Goal: Information Seeking & Learning: Learn about a topic

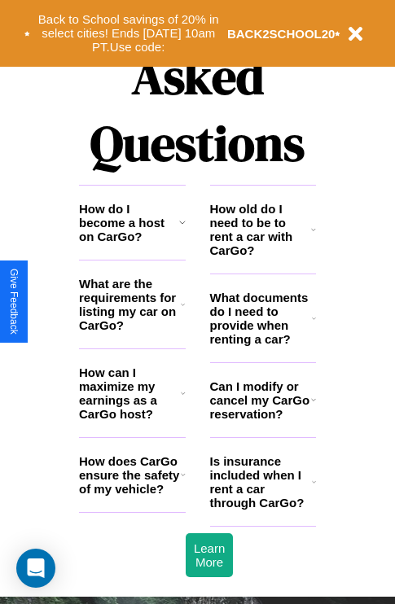
scroll to position [1972, 0]
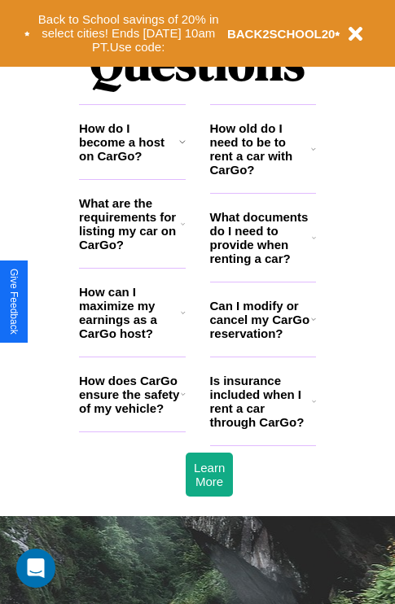
click at [262, 340] on h3 "Can I modify or cancel my CarGo reservation?" at bounding box center [260, 320] width 101 height 42
click at [132, 339] on h3 "How can I maximize my earnings as a CarGo host?" at bounding box center [130, 312] width 102 height 55
click at [313, 408] on icon at bounding box center [314, 401] width 4 height 13
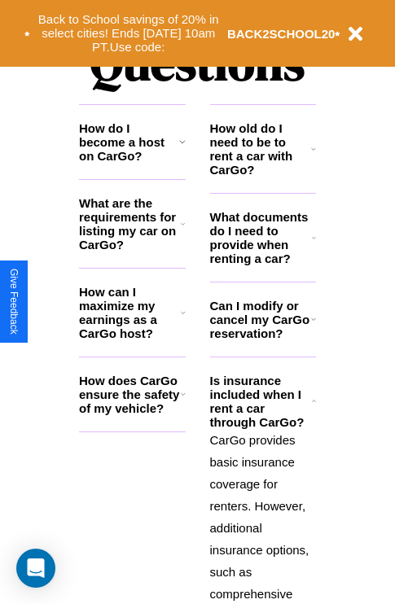
click at [182, 230] on icon at bounding box center [183, 223] width 4 height 13
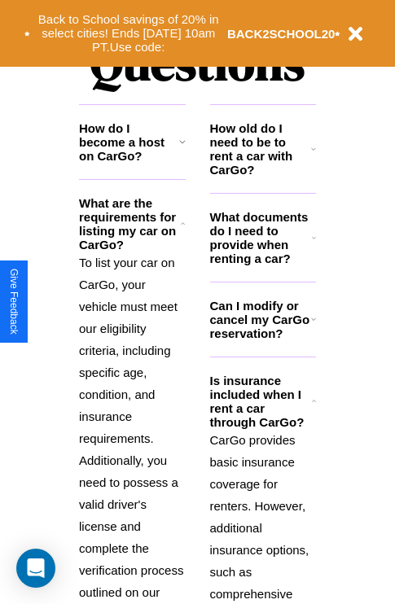
click at [313, 326] on icon at bounding box center [313, 319] width 5 height 13
